Goal: Navigation & Orientation: Find specific page/section

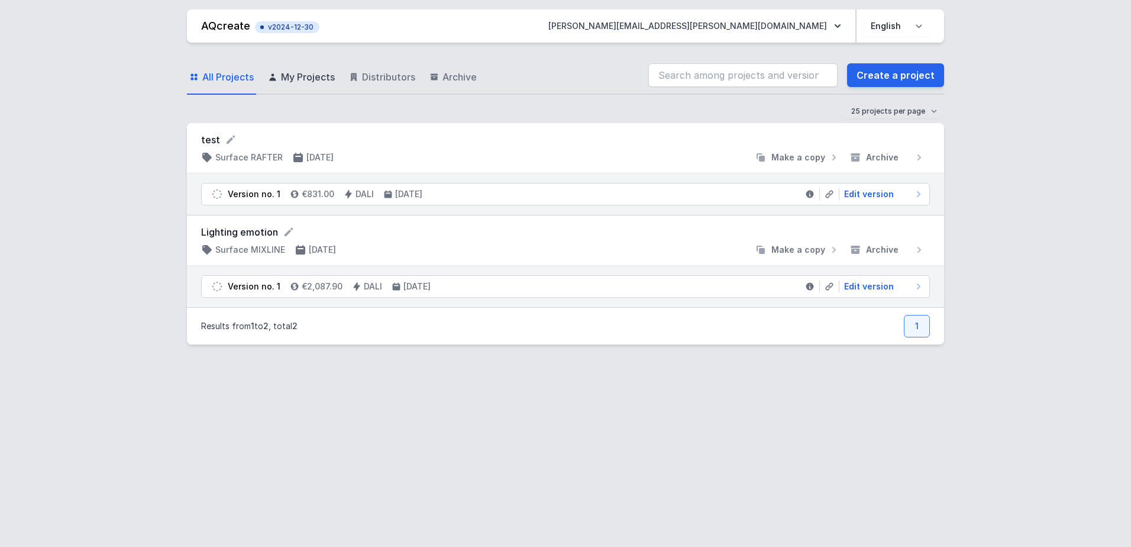
click at [313, 73] on span "My Projects" at bounding box center [308, 77] width 54 height 14
click at [379, 77] on span "Distributors" at bounding box center [388, 77] width 53 height 14
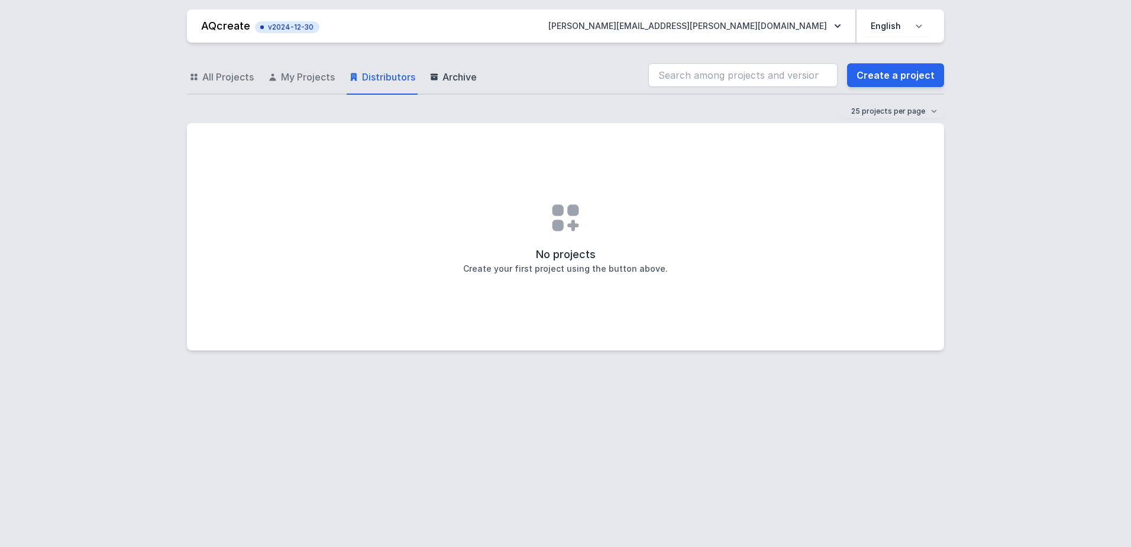
click at [443, 84] on link "Archive" at bounding box center [453, 77] width 52 height 34
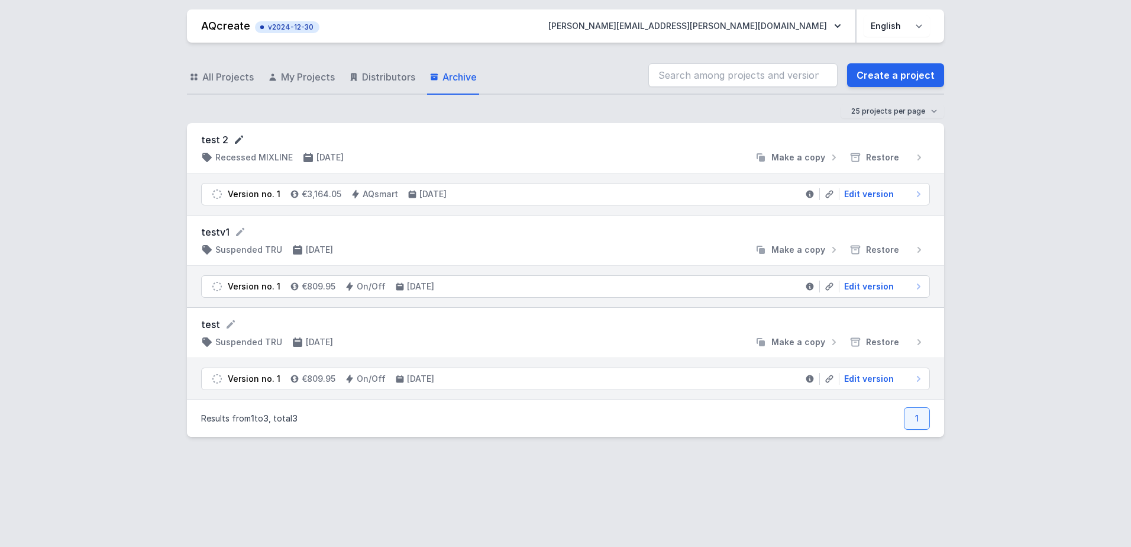
click at [237, 139] on icon at bounding box center [239, 139] width 8 height 8
click at [697, 157] on div at bounding box center [551, 159] width 397 height 12
click at [202, 77] on span "All Projects" at bounding box center [227, 77] width 51 height 14
